Goal: Task Accomplishment & Management: Manage account settings

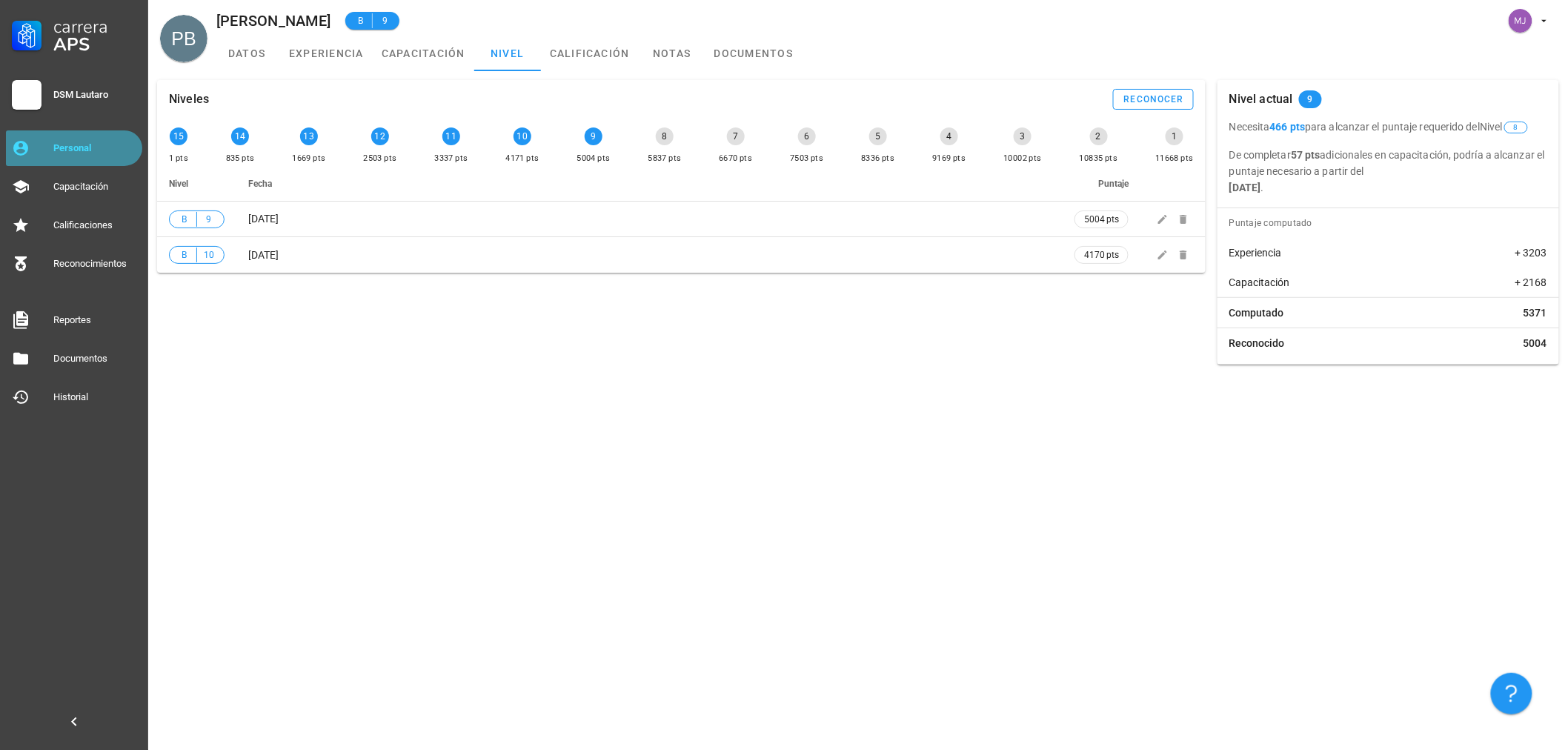
click at [52, 135] on link "Personal" at bounding box center [74, 148] width 136 height 36
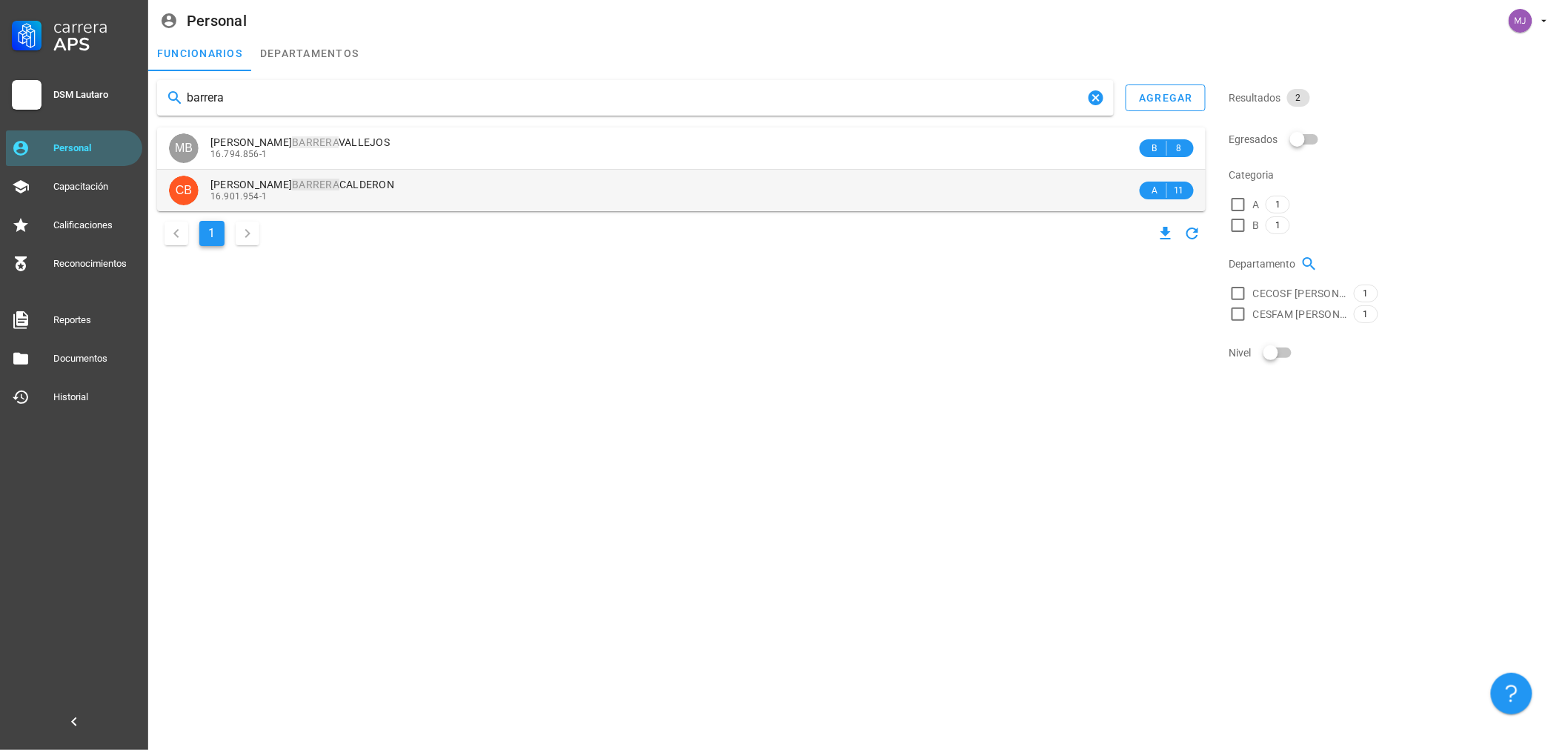
type input "barrera"
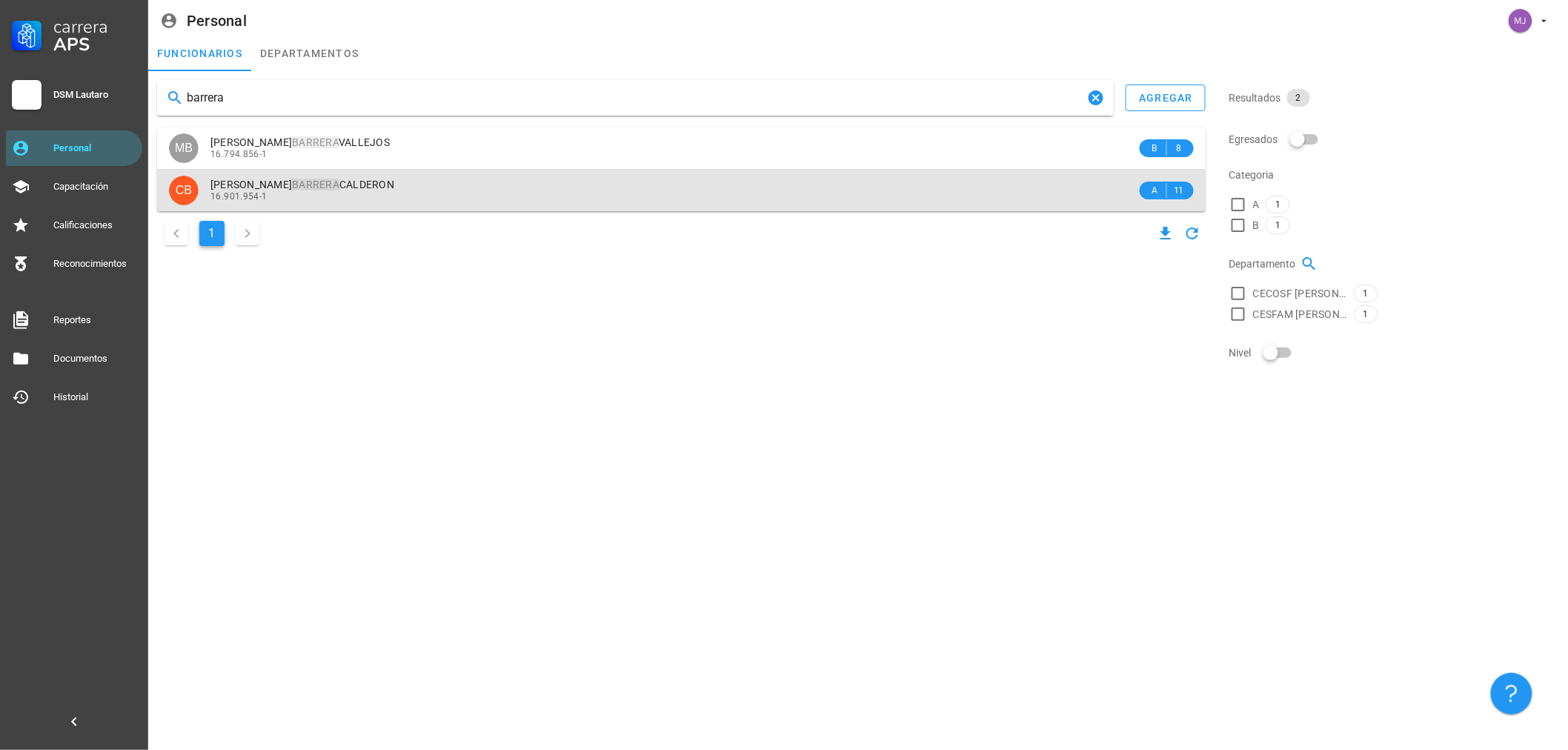
click at [301, 195] on div "16.901.954-1" at bounding box center [674, 196] width 926 height 10
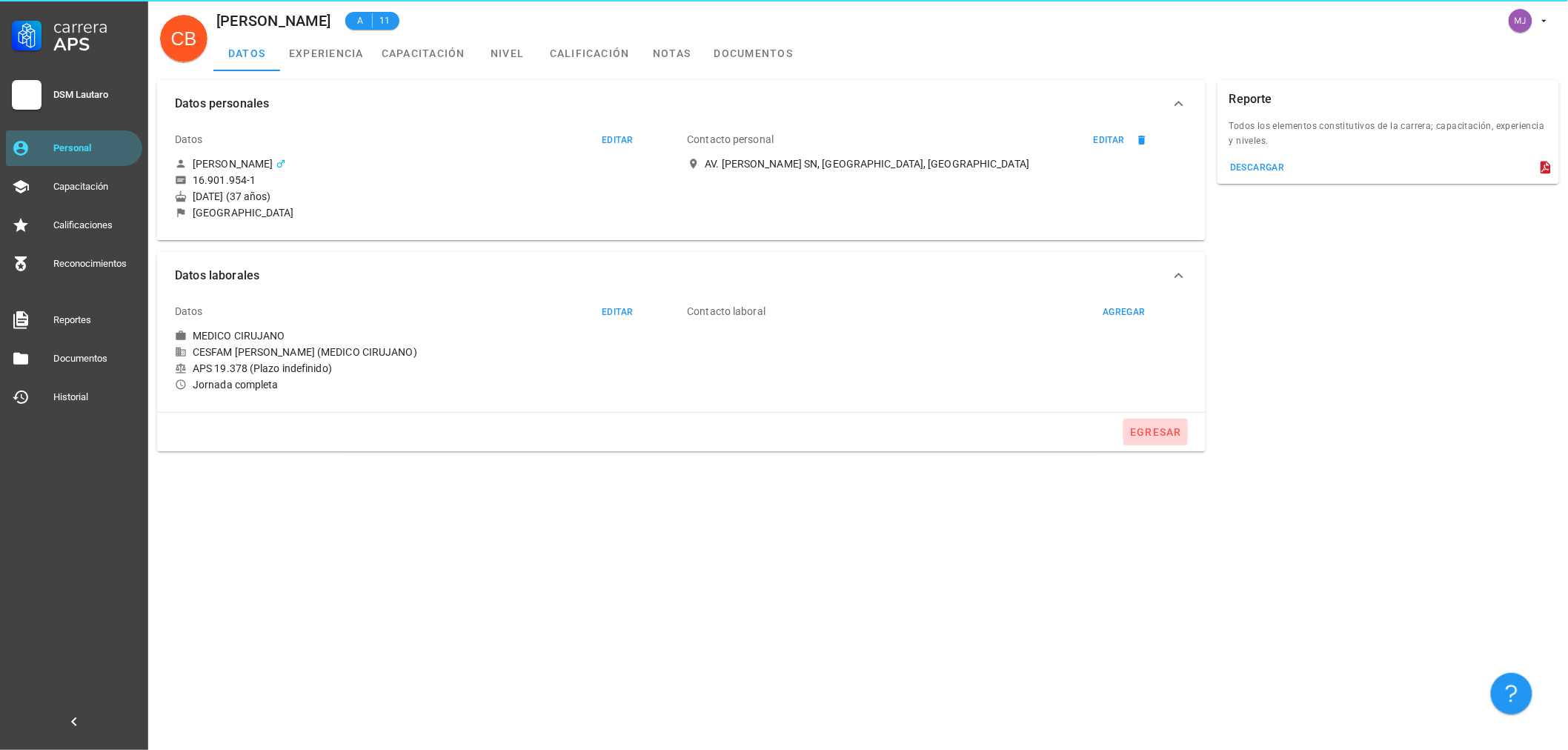
click at [1164, 427] on div "egresar" at bounding box center [1155, 432] width 52 height 12
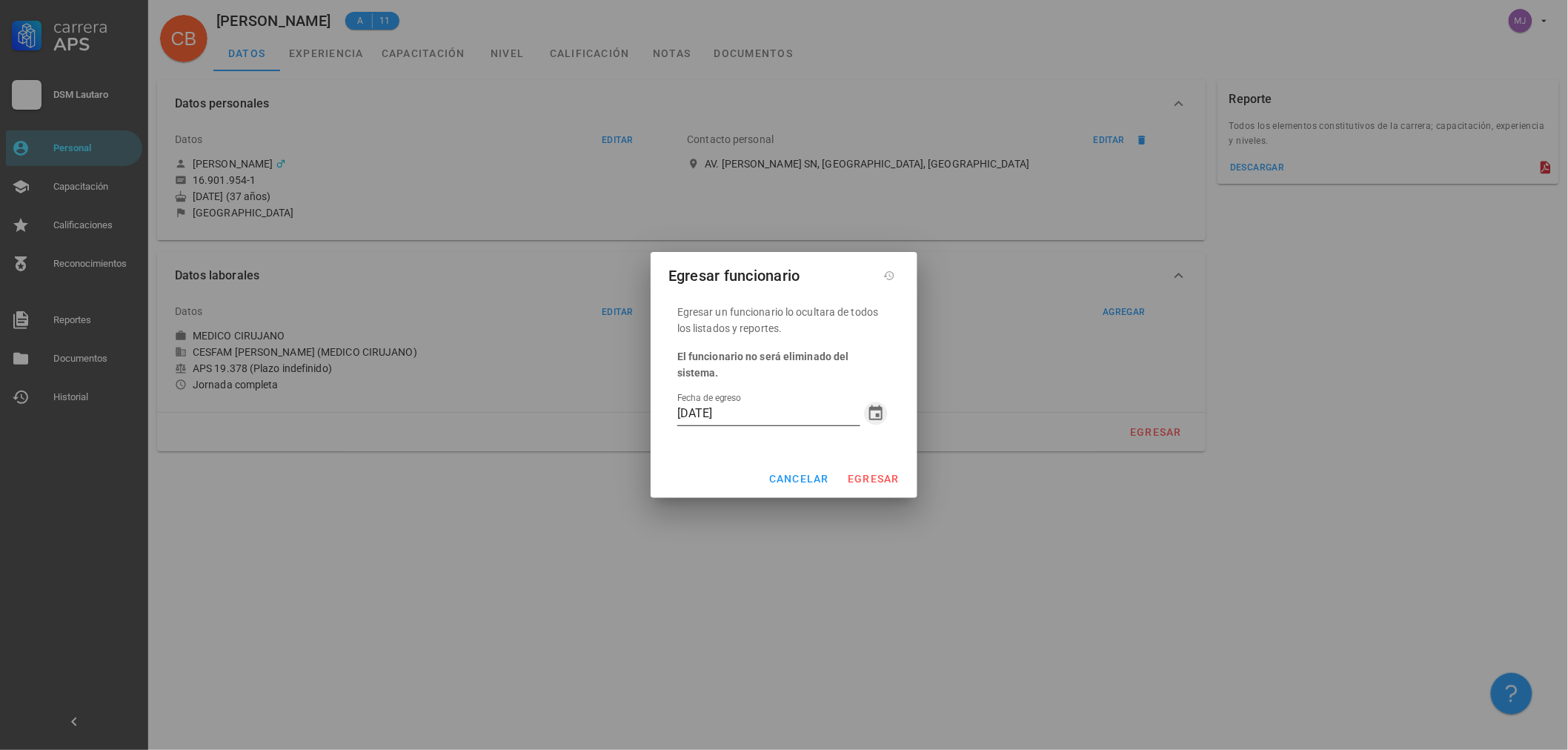
click at [877, 405] on icon "button" at bounding box center [876, 414] width 18 height 18
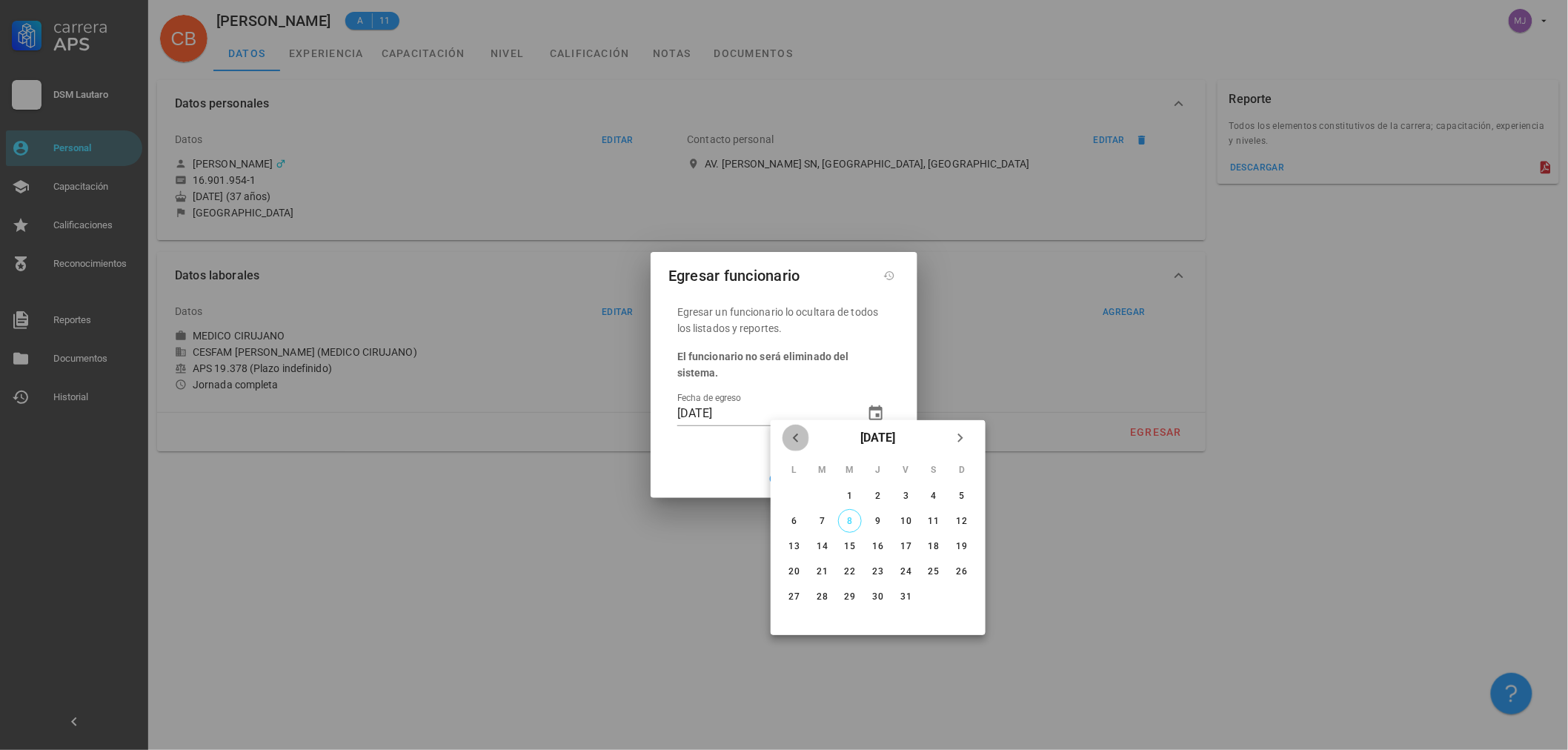
click at [793, 438] on icon "Mes anterior" at bounding box center [796, 438] width 18 height 18
click at [842, 585] on td at bounding box center [850, 597] width 27 height 24
click at [832, 592] on div "30" at bounding box center [823, 597] width 24 height 10
type input "[DATE]"
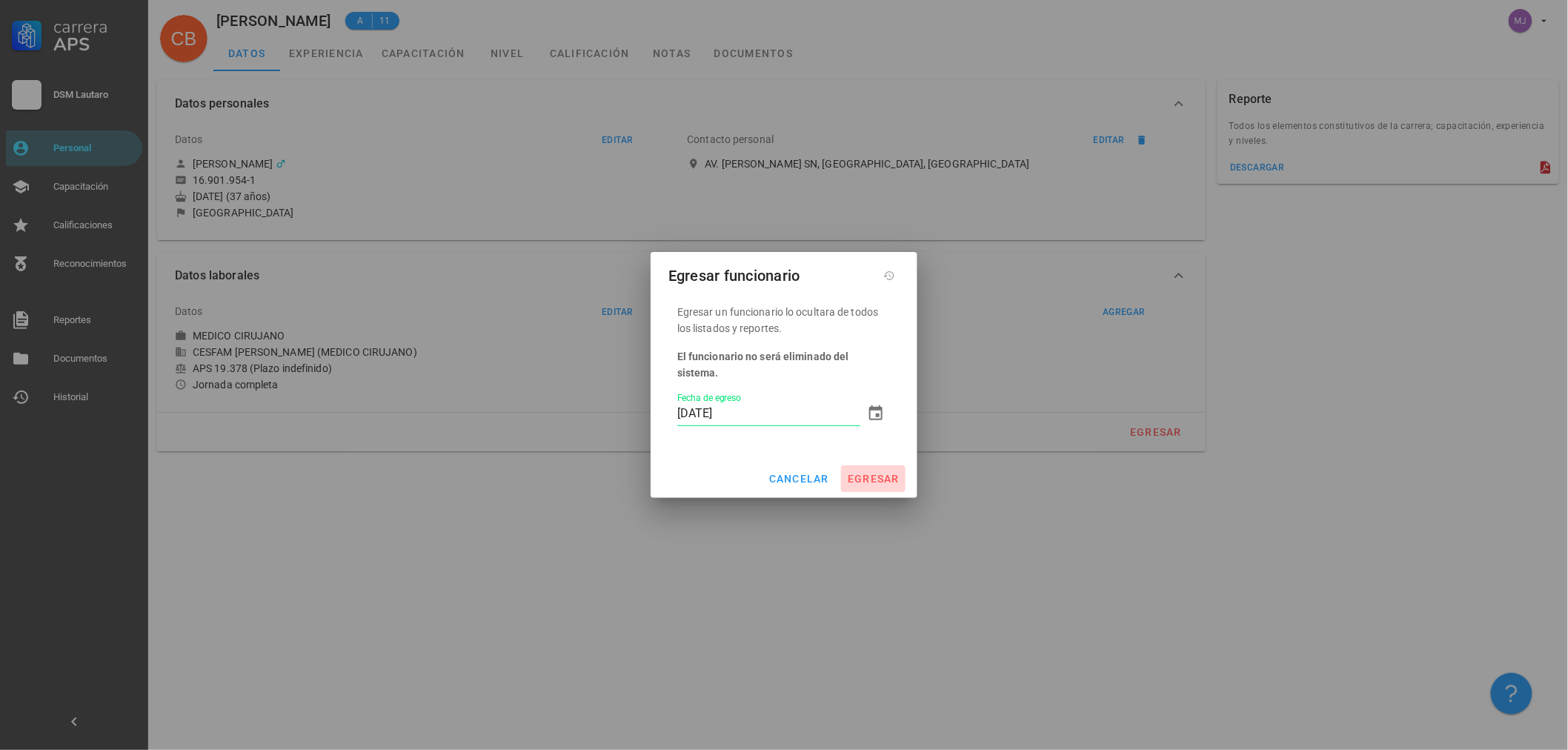
click at [852, 473] on span "egresar" at bounding box center [873, 479] width 52 height 12
